Goal: Information Seeking & Learning: Learn about a topic

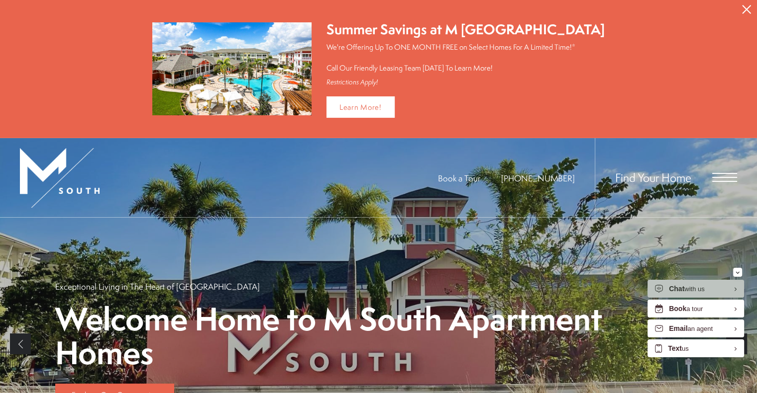
click at [749, 7] on icon "Close Alert" at bounding box center [746, 9] width 9 height 9
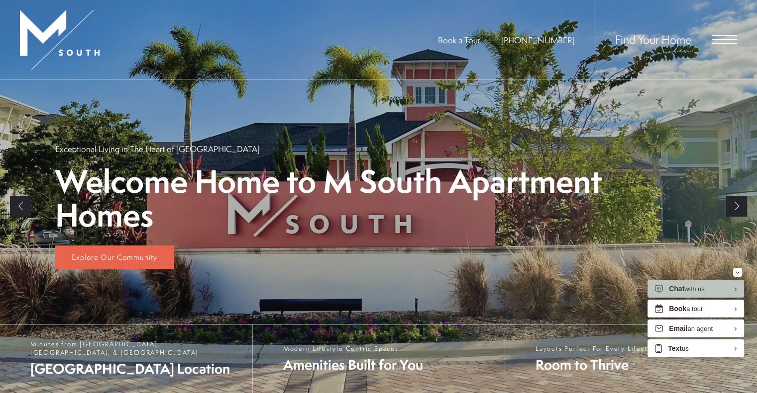
click at [717, 38] on span "Open Menu" at bounding box center [724, 39] width 25 height 9
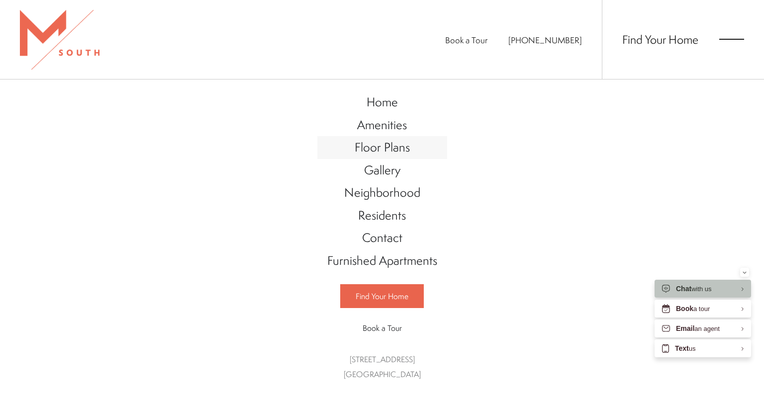
click at [436, 146] on link "Floor Plans" at bounding box center [382, 147] width 130 height 23
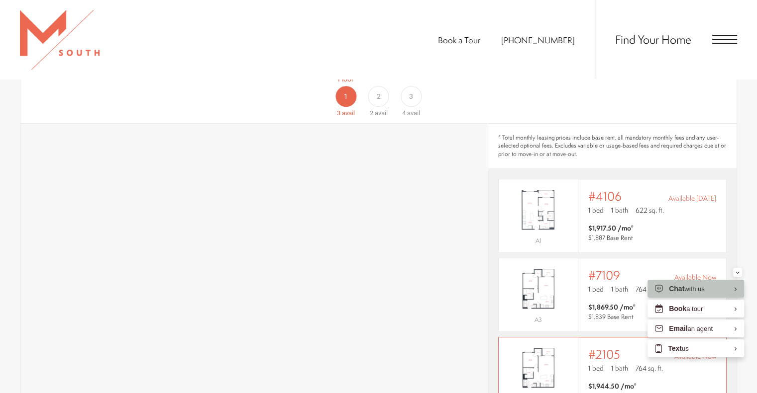
scroll to position [746, 0]
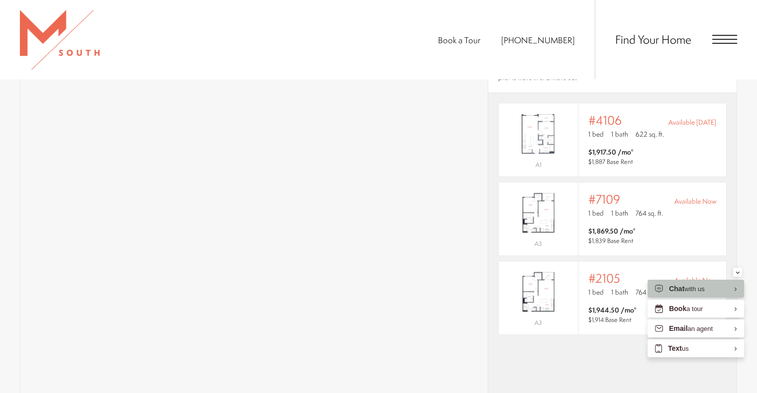
click at [742, 206] on section "Map Floor Plans 4 Bedrooms 1 Bedroom 2 Bedroom Clear" at bounding box center [378, 235] width 757 height 612
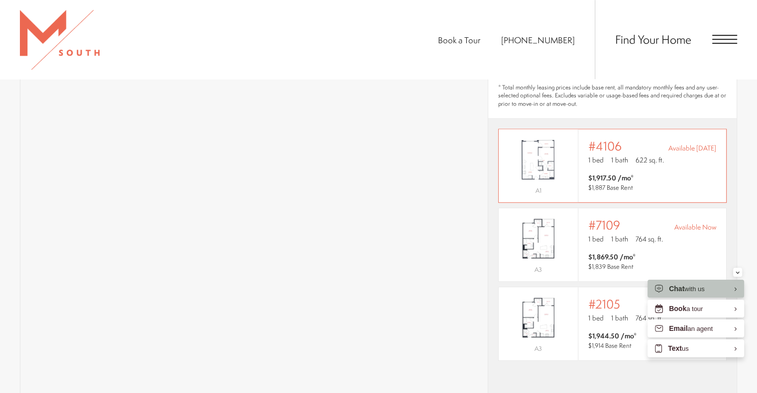
scroll to position [597, 0]
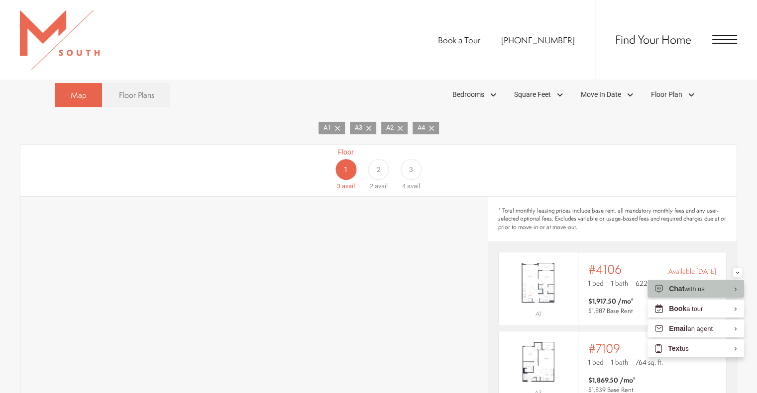
click at [386, 166] on div "Floor 2 2 avail" at bounding box center [378, 169] width 32 height 44
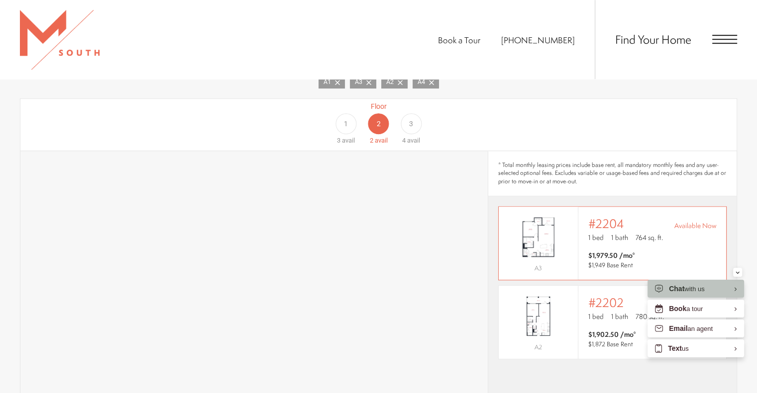
scroll to position [696, 0]
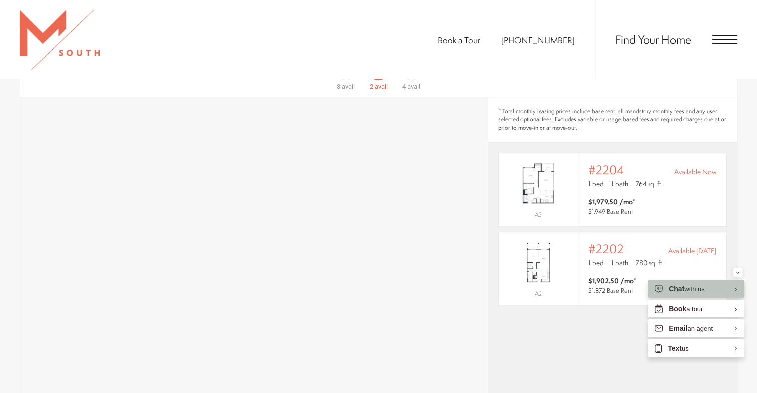
click at [587, 322] on div "* Total monthly leasing prices include base rent, all mandatory monthly fees an…" at bounding box center [612, 299] width 248 height 402
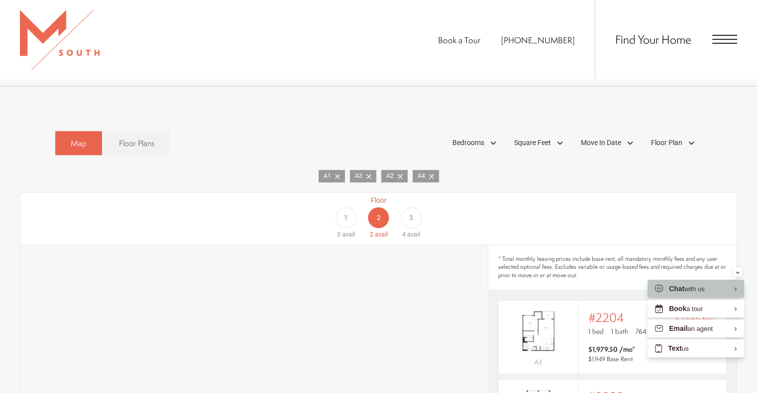
scroll to position [547, 0]
click at [346, 209] on div "1" at bounding box center [345, 219] width 21 height 21
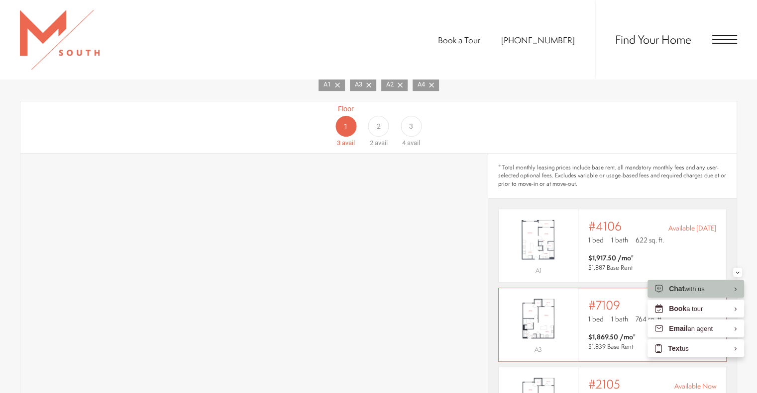
scroll to position [746, 0]
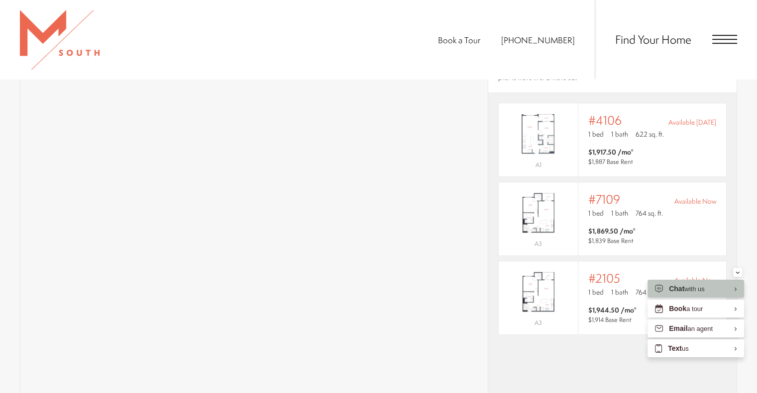
click at [620, 361] on div "* Total monthly leasing prices include base rent, all mandatory monthly fees an…" at bounding box center [612, 249] width 248 height 402
click at [748, 200] on section "Map Floor Plans 4 Bedrooms 1 Bedroom 2 Bedroom Clear" at bounding box center [378, 235] width 757 height 612
